Goal: Task Accomplishment & Management: Use online tool/utility

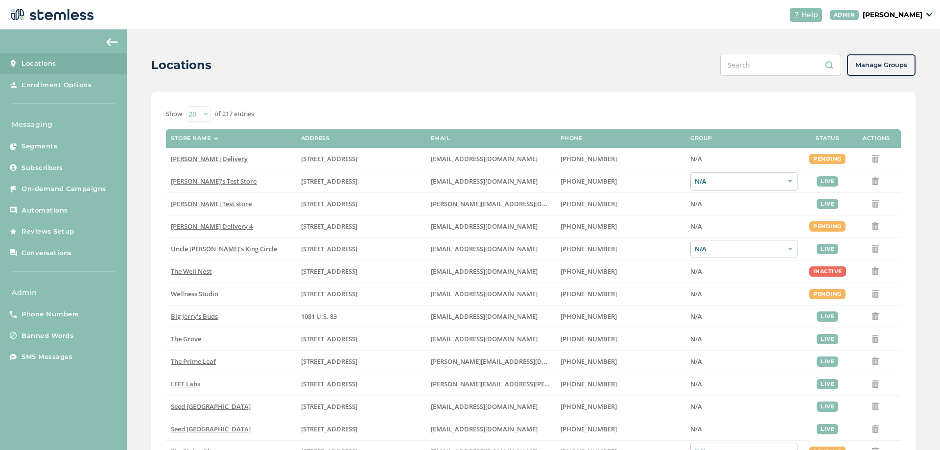
click at [879, 16] on div "ADMIN [PERSON_NAME]" at bounding box center [880, 15] width 103 height 10
click at [885, 69] on span "Impersonate" at bounding box center [897, 71] width 48 height 10
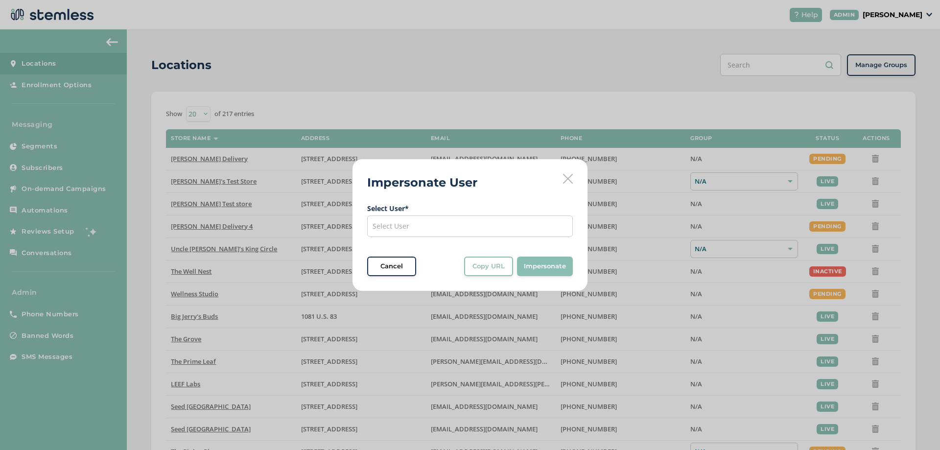
click at [419, 226] on div "Select User" at bounding box center [470, 226] width 206 height 22
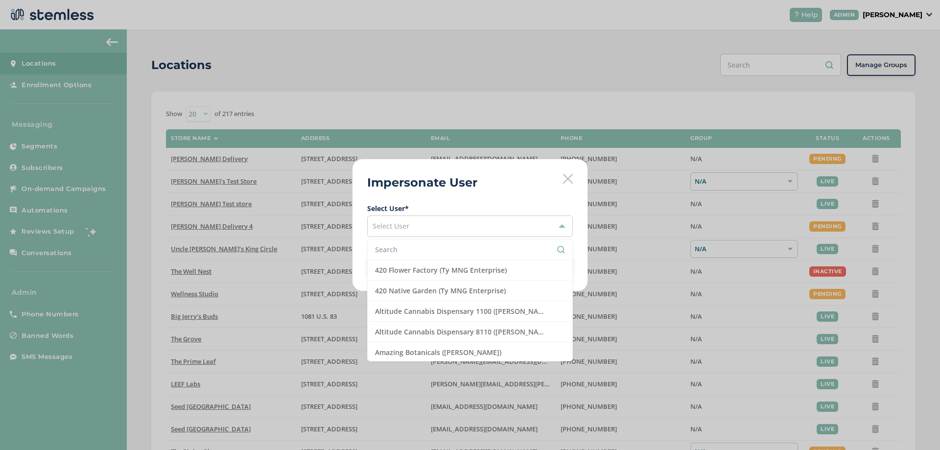
click at [408, 251] on input "text" at bounding box center [470, 249] width 190 height 10
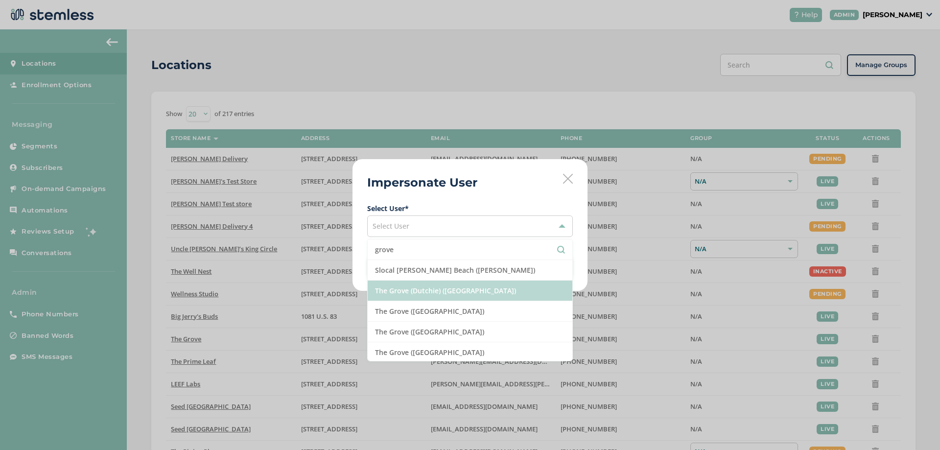
type input "grove"
click at [386, 291] on li "The Grove (Dutchie) ([GEOGRAPHIC_DATA])" at bounding box center [469, 290] width 205 height 21
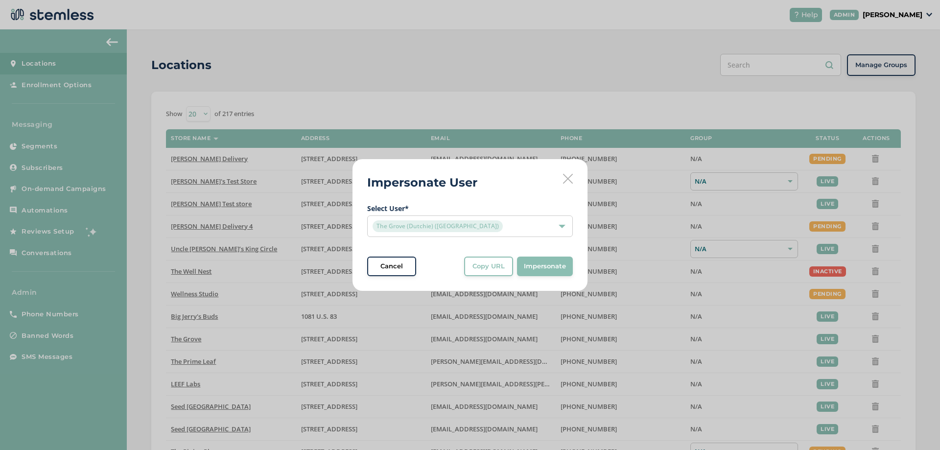
click at [484, 272] on button "Copy URL" at bounding box center [488, 266] width 49 height 20
click at [573, 177] on div "Impersonate User Select User * The Grove (Dutchie) ([GEOGRAPHIC_DATA]) Cancel C…" at bounding box center [469, 225] width 235 height 132
click at [569, 178] on icon at bounding box center [568, 179] width 10 height 10
